Goal: Information Seeking & Learning: Check status

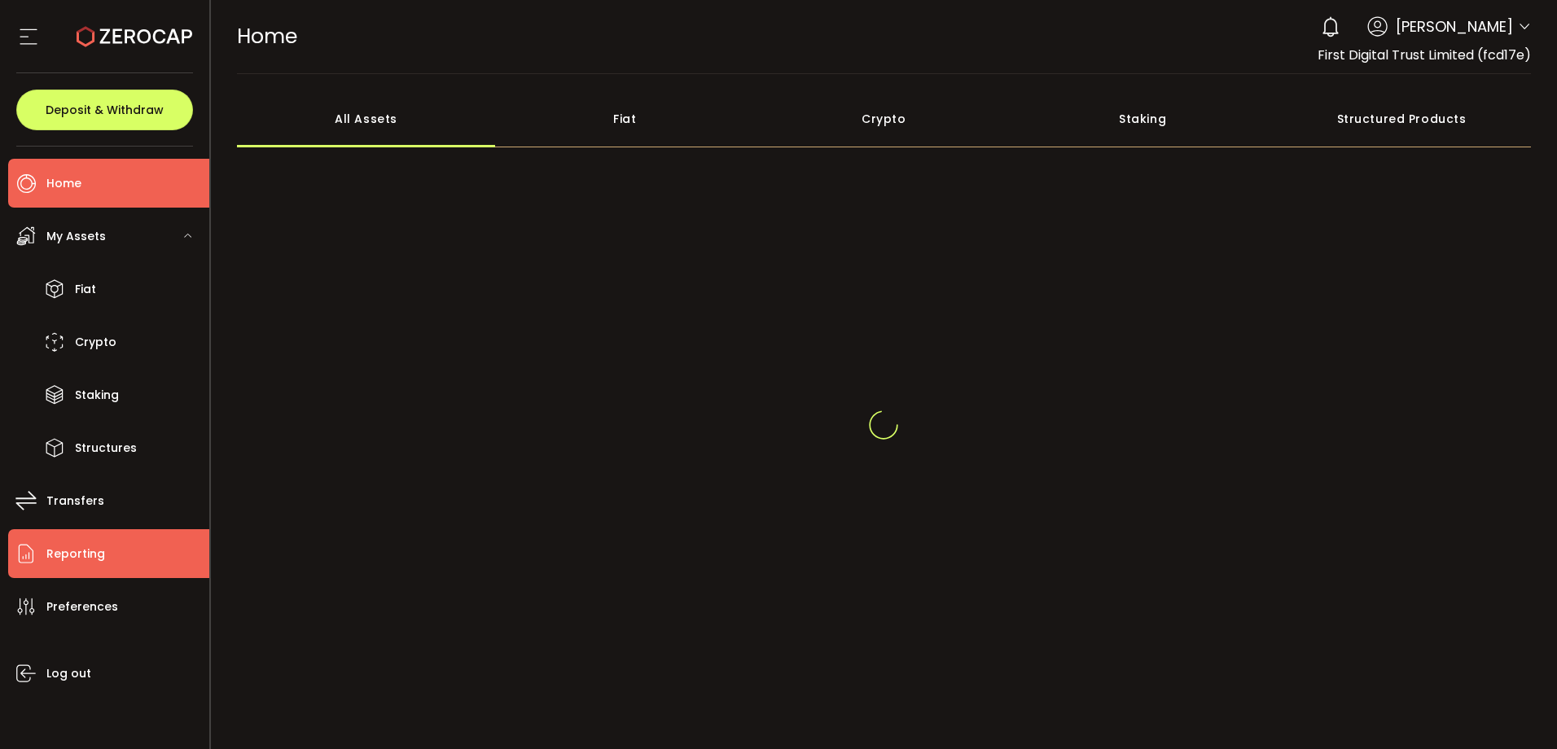
click at [112, 552] on li "Reporting" at bounding box center [108, 553] width 201 height 49
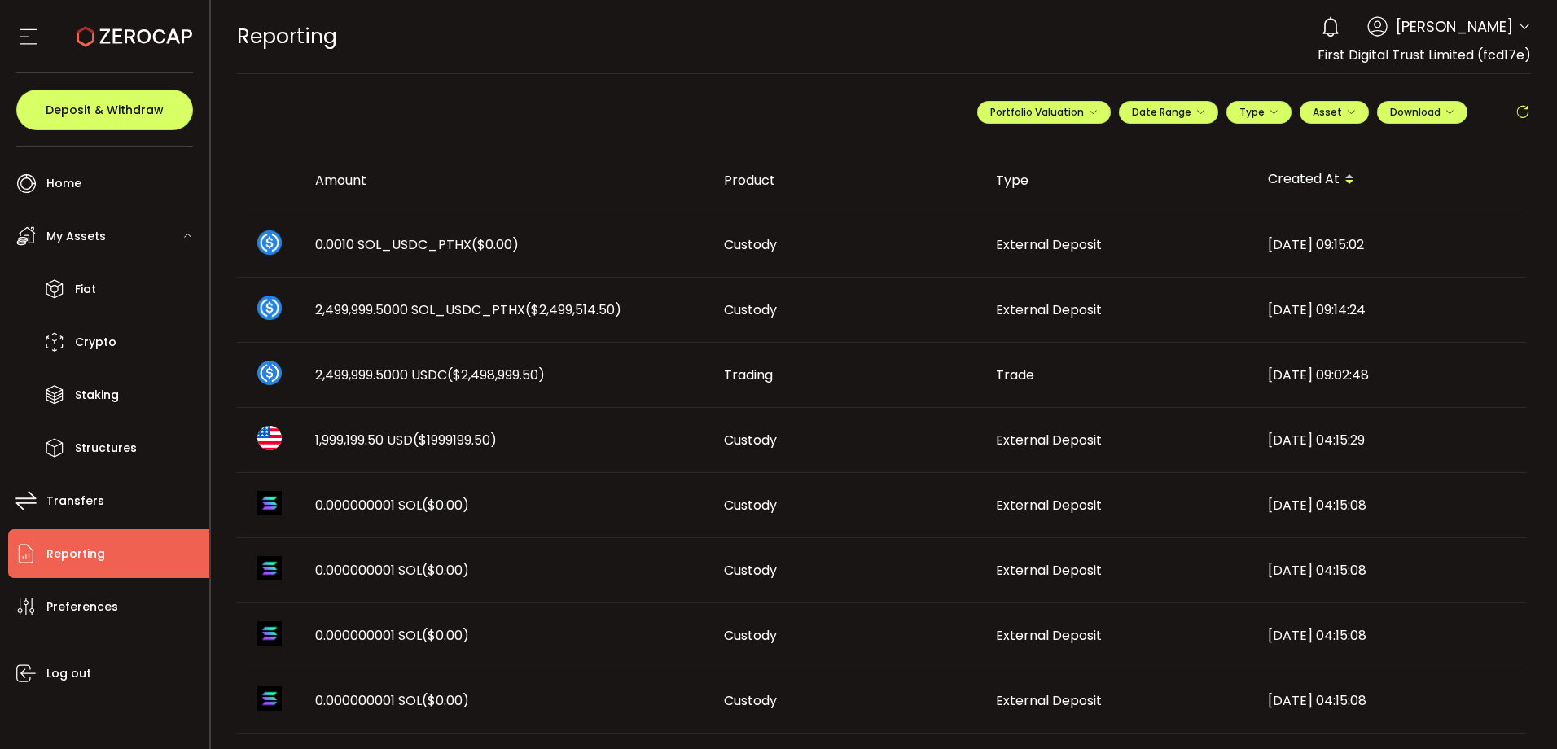
click at [1522, 111] on icon at bounding box center [1523, 112] width 16 height 16
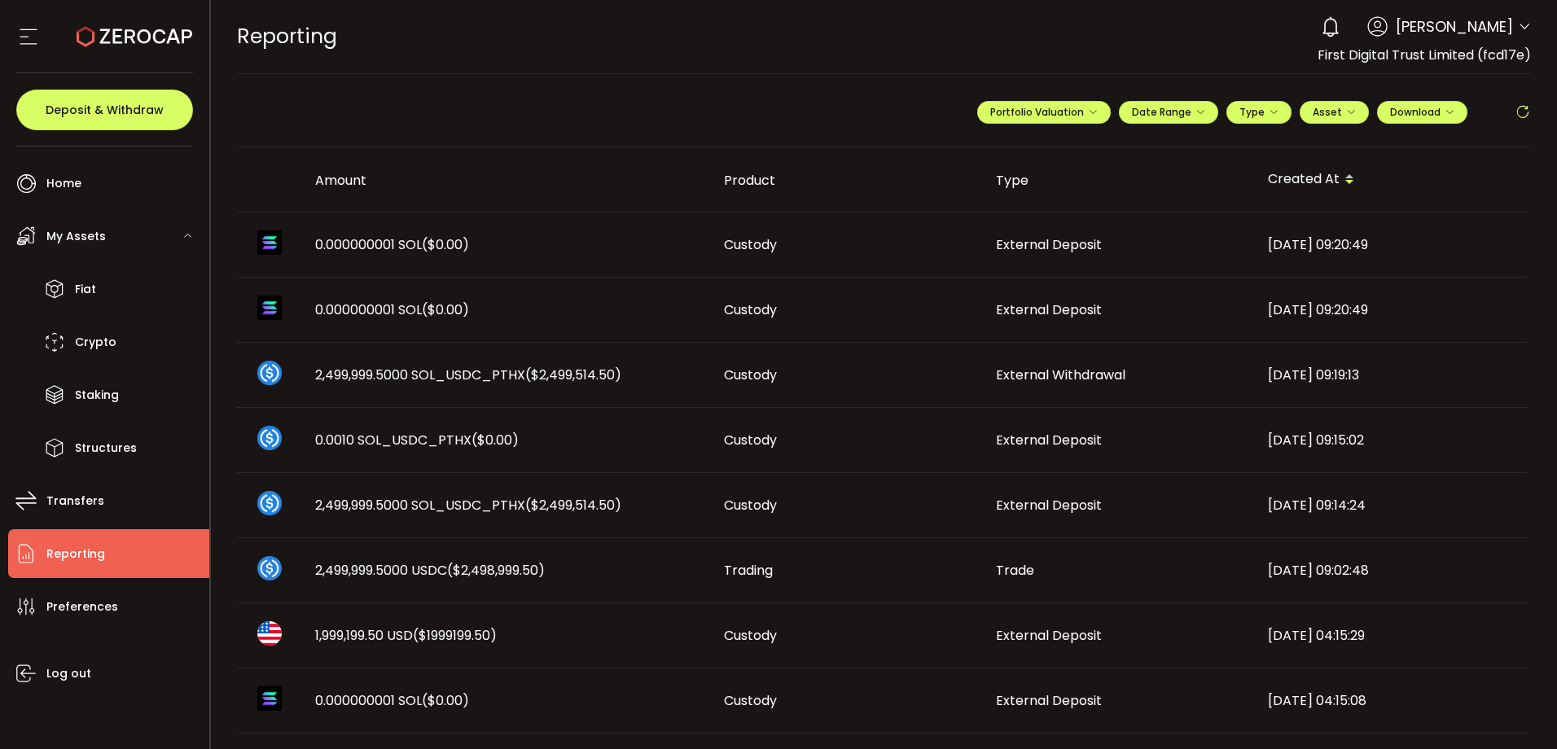
click at [1520, 104] on icon at bounding box center [1523, 112] width 16 height 16
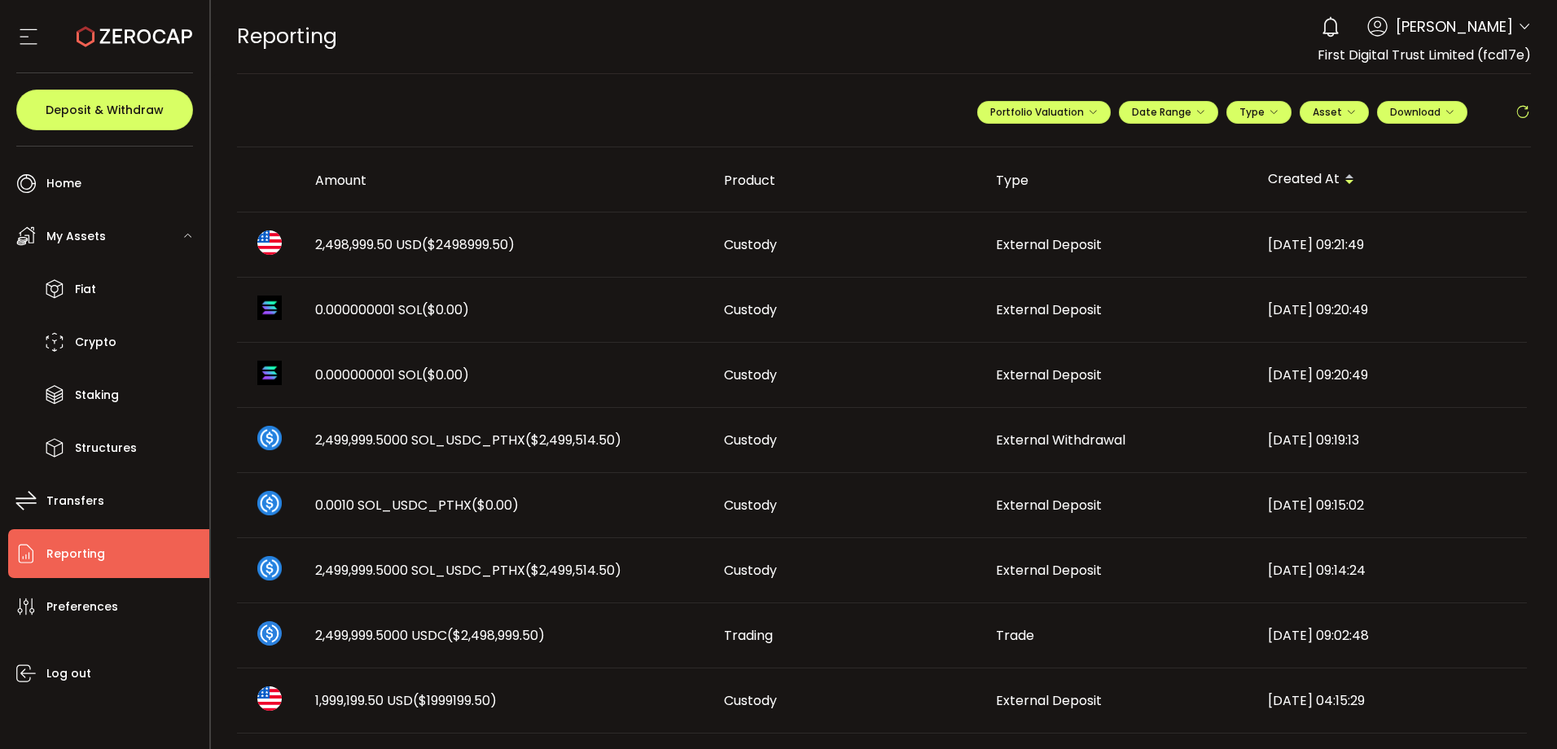
click at [469, 245] on span "($2498999.50)" at bounding box center [468, 244] width 93 height 19
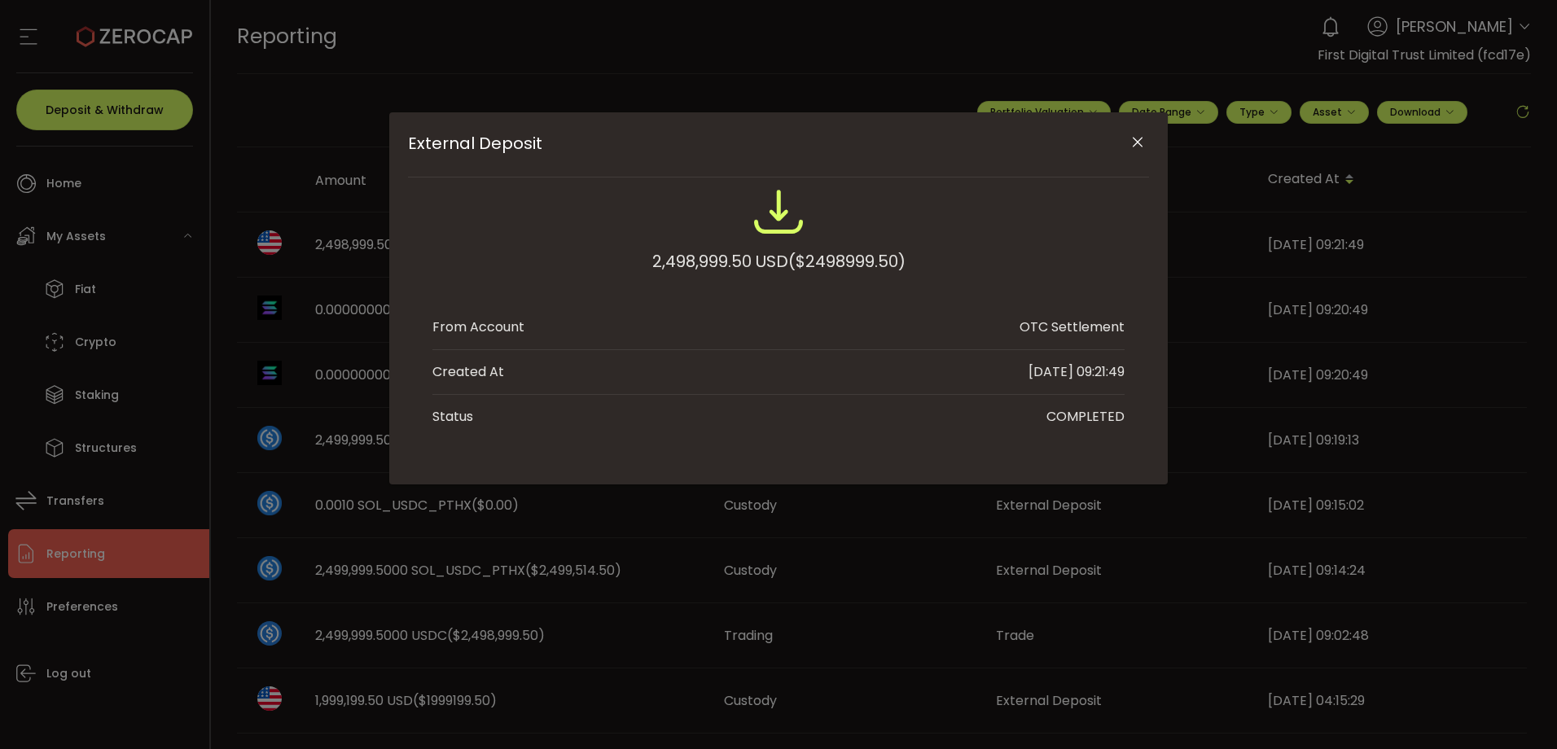
click at [845, 261] on span "($2498999.50)" at bounding box center [846, 261] width 117 height 29
copy span "2498999.50"
click at [1134, 140] on icon "Close" at bounding box center [1138, 142] width 16 height 16
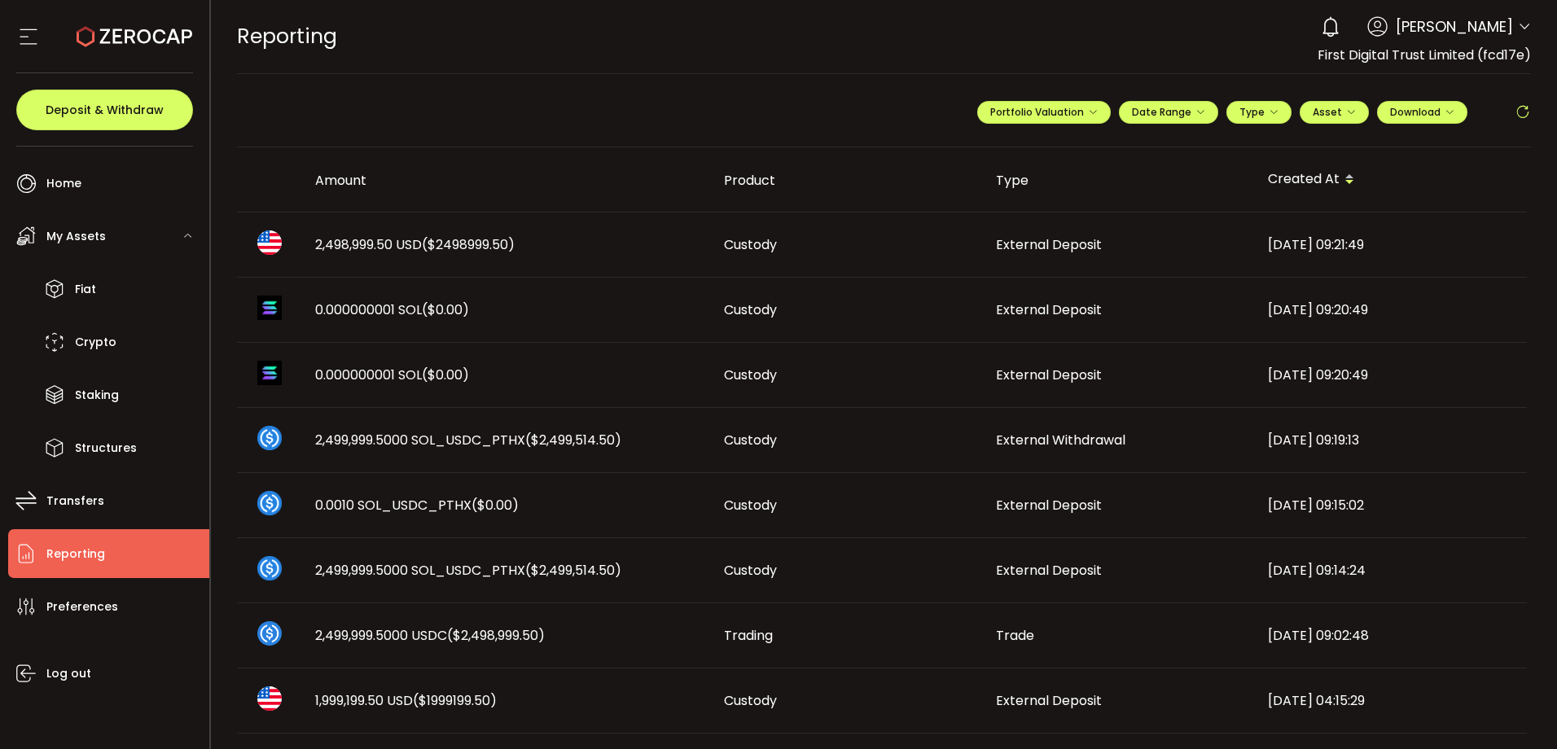
click at [511, 99] on div "**********" at bounding box center [884, 118] width 1295 height 57
